Goal: Transaction & Acquisition: Subscribe to service/newsletter

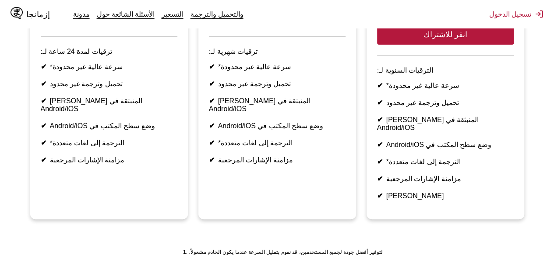
scroll to position [307, 0]
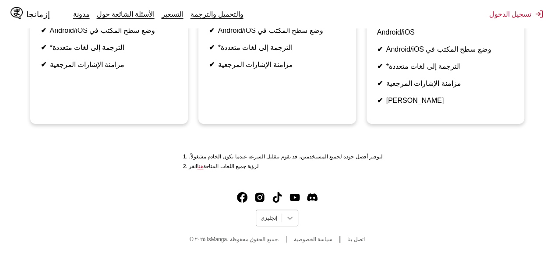
click at [282, 218] on div at bounding box center [290, 218] width 16 height 16
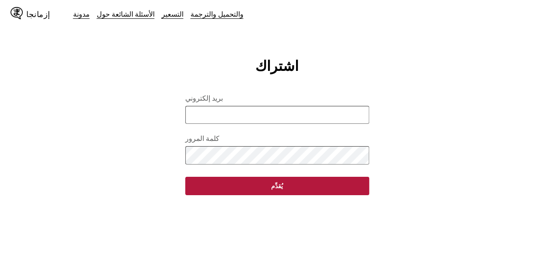
click at [280, 123] on input "بريد إلكتروني" at bounding box center [277, 115] width 184 height 18
type input "**********"
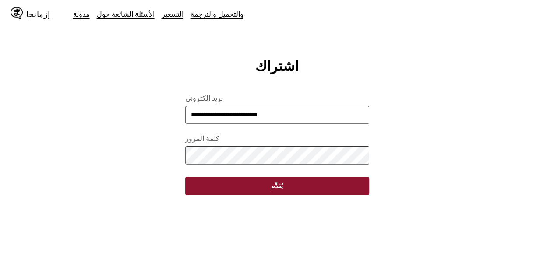
click at [207, 193] on button "يُقدِّم" at bounding box center [277, 186] width 184 height 18
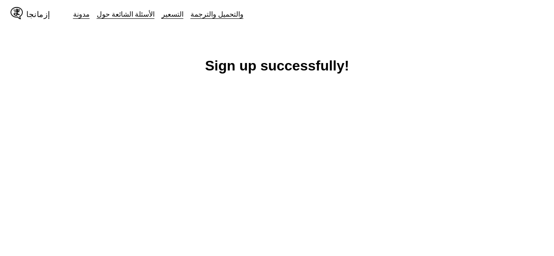
click at [273, 193] on main "Sign up successfully!" at bounding box center [277, 173] width 554 height 231
